Goal: Download file/media

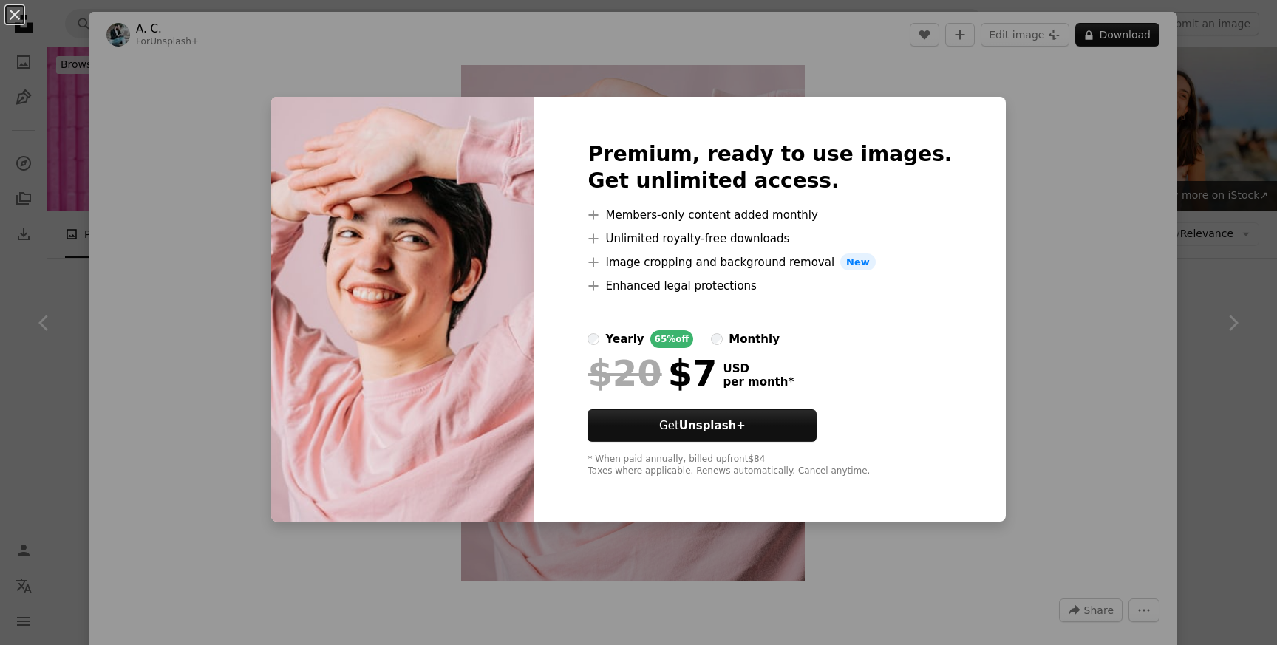
scroll to position [28514, 0]
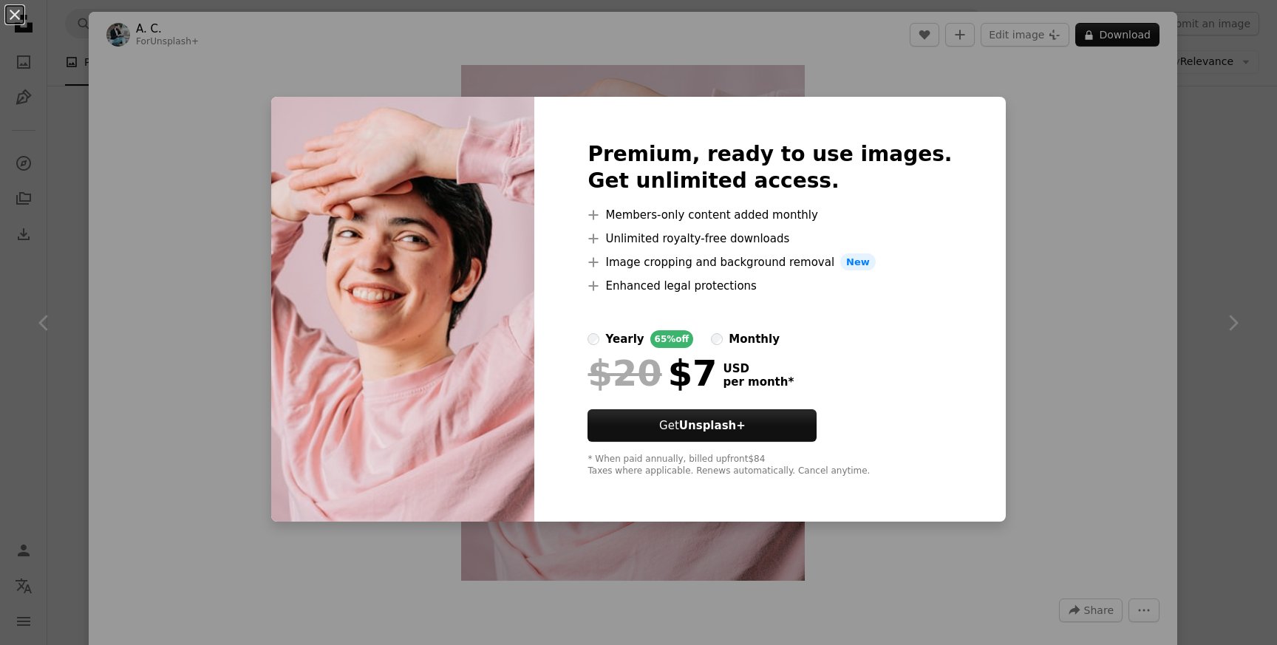
click at [1067, 153] on div "An X shape Premium, ready to use images. Get unlimited access. A plus sign Memb…" at bounding box center [638, 322] width 1277 height 645
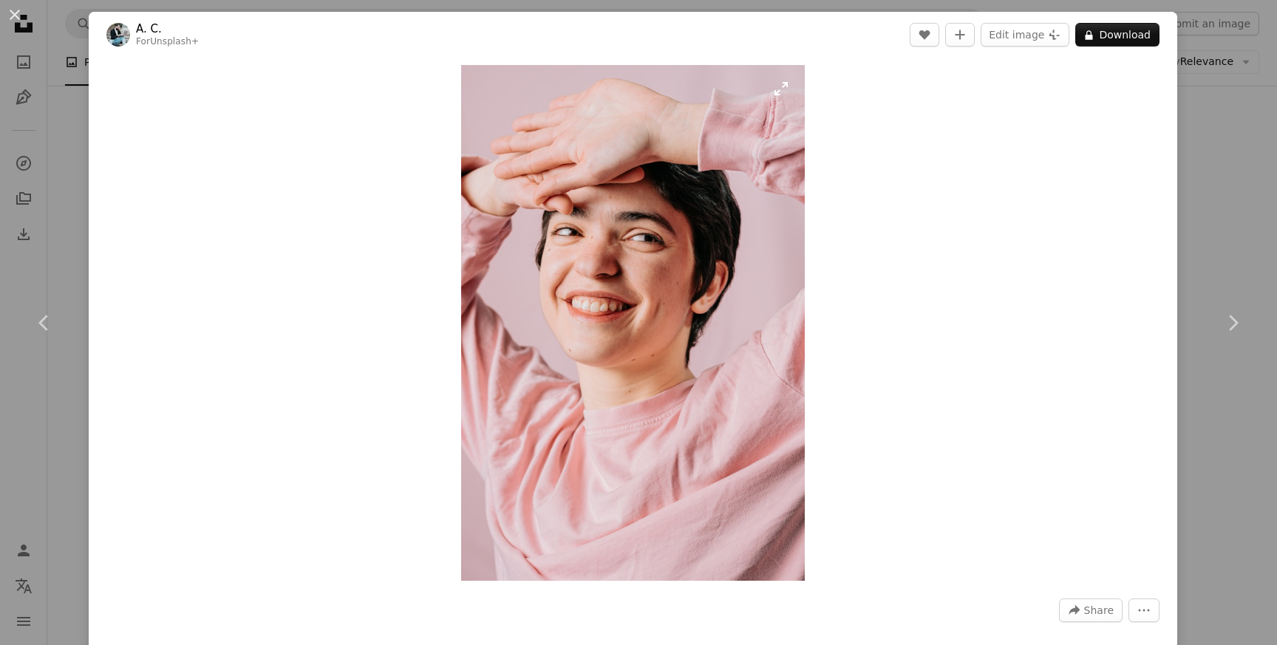
click at [700, 289] on img "Zoom in on this image" at bounding box center [633, 323] width 344 height 516
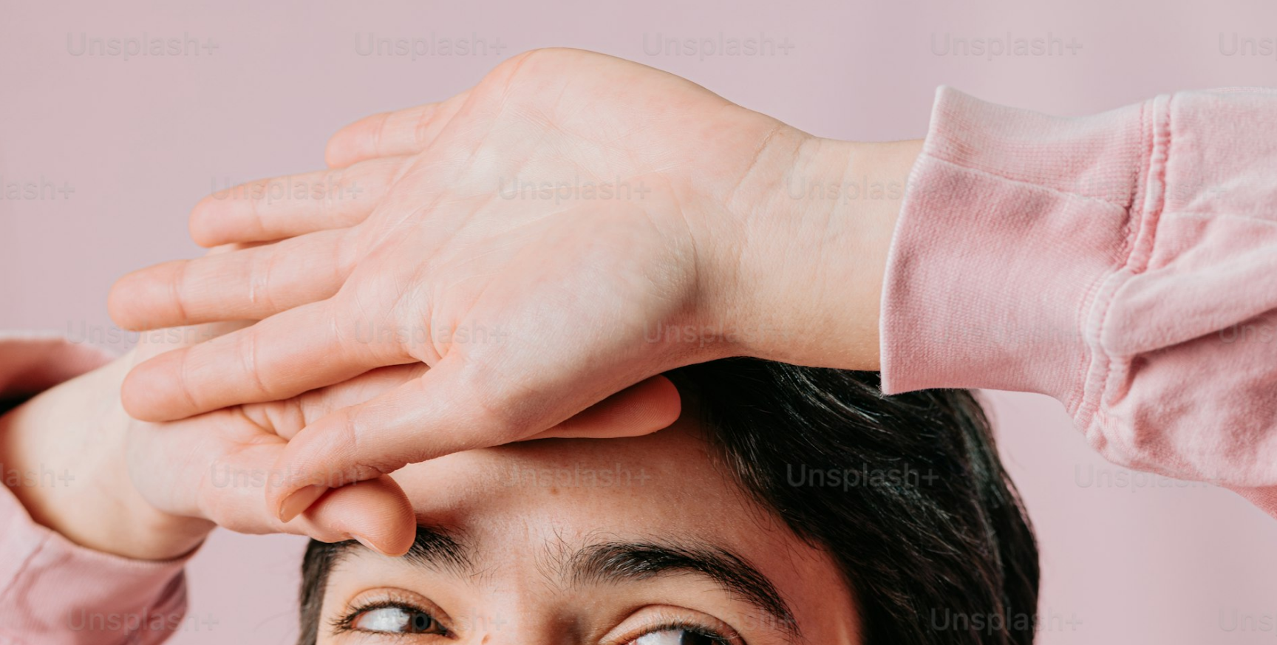
scroll to position [636, 0]
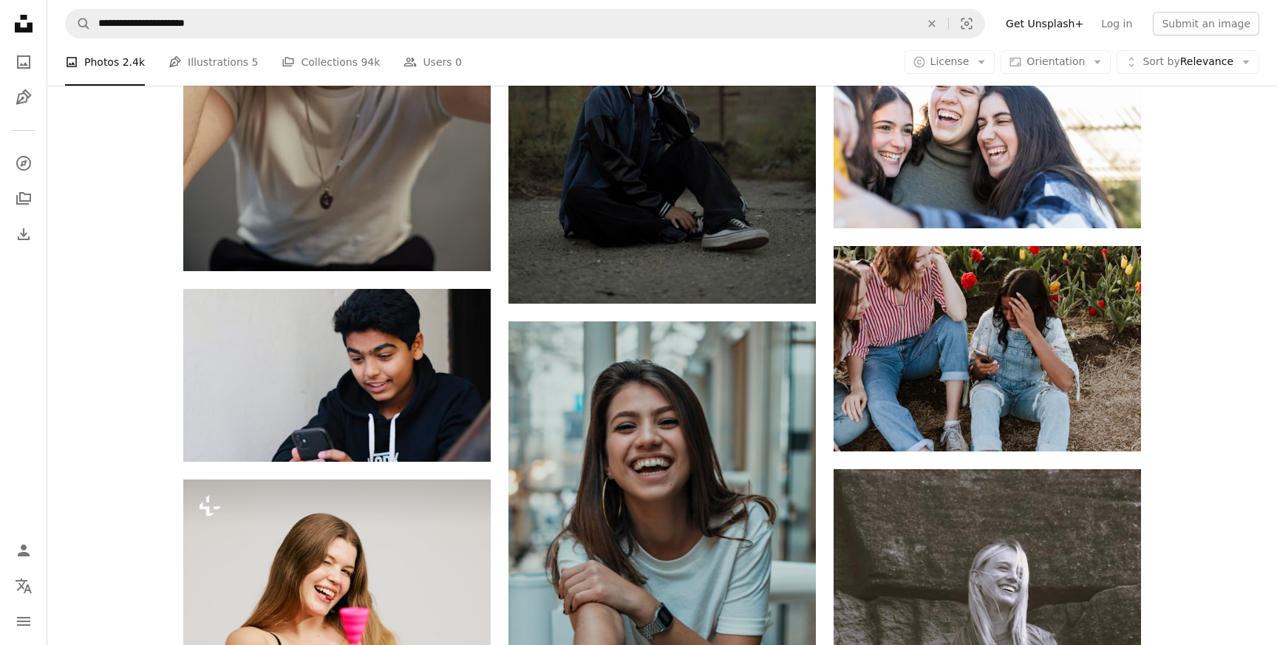
scroll to position [32219, 0]
